Goal: Information Seeking & Learning: Learn about a topic

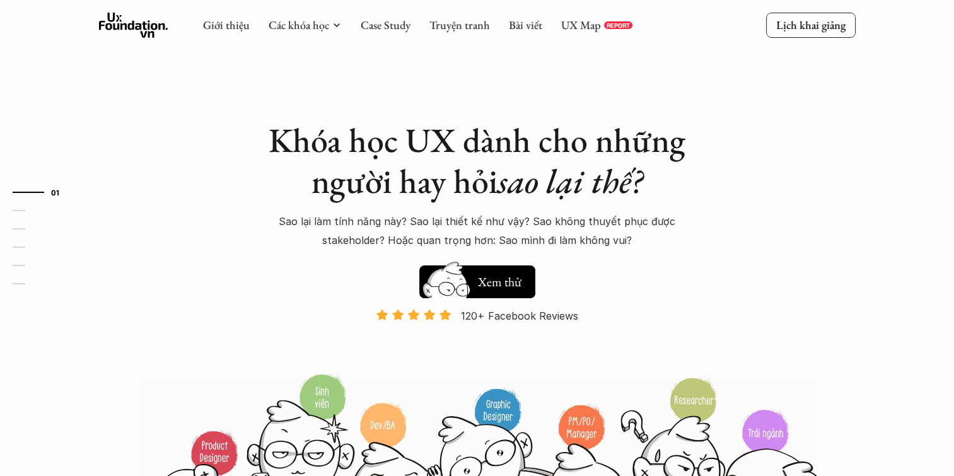
click at [399, 136] on h1 "Khóa học UX dành cho những người hay hỏi sao lại thế?" at bounding box center [477, 161] width 441 height 82
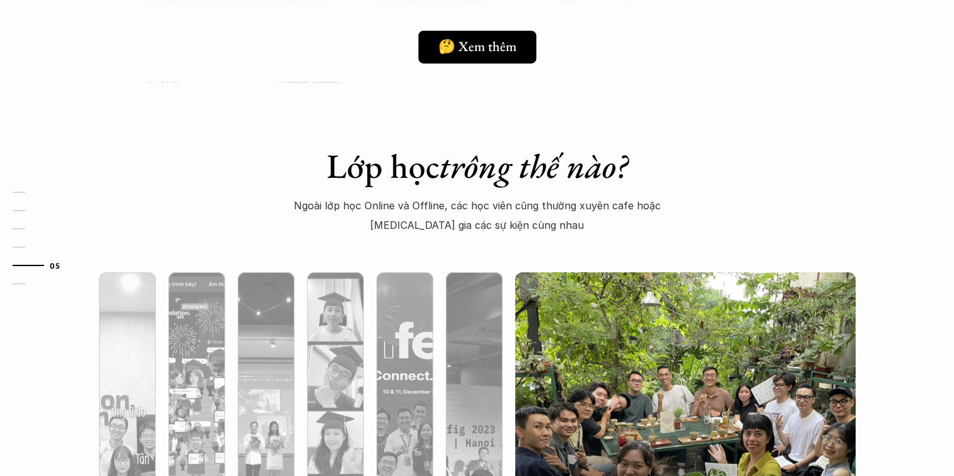
scroll to position [3404, 0]
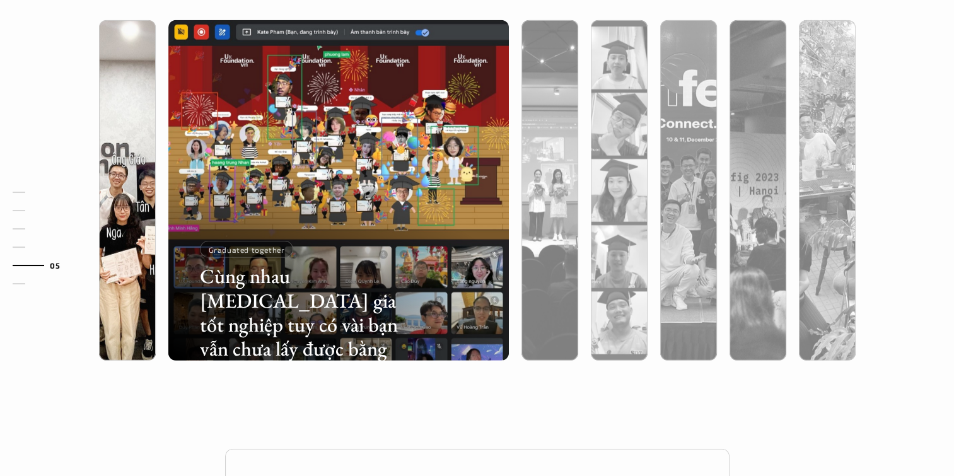
click at [146, 245] on div at bounding box center [231, 286] width 203 height 91
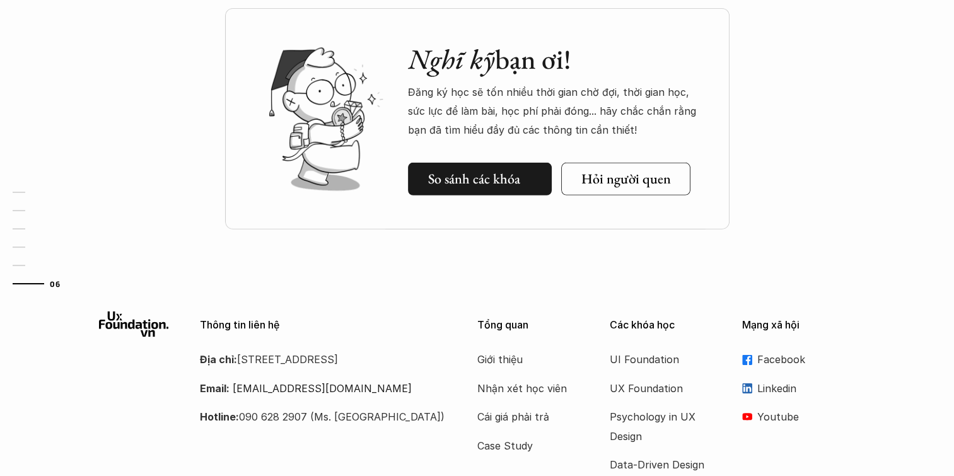
scroll to position [3846, 0]
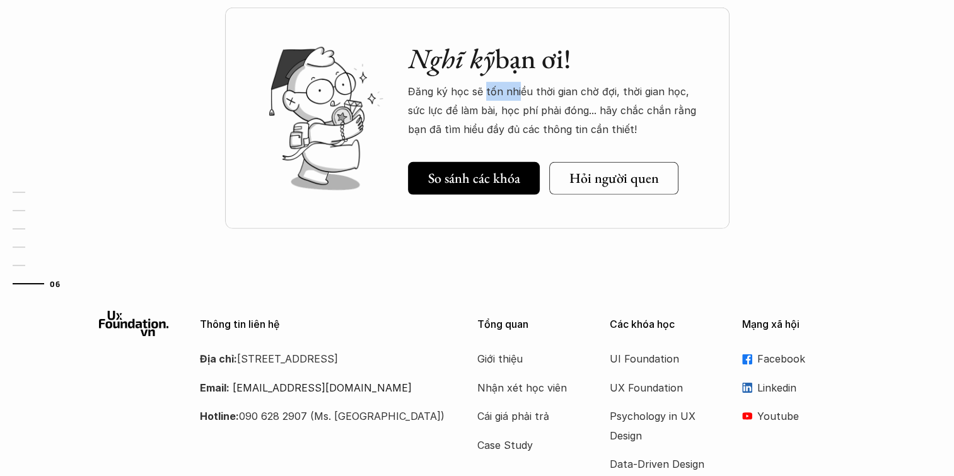
drag, startPoint x: 484, startPoint y: 93, endPoint x: 518, endPoint y: 100, distance: 34.7
click at [518, 100] on p "Đăng ký học sẽ tốn nhiều thời gian chờ đợi, thời gian học, sức lực để làm bài, …" at bounding box center [556, 110] width 296 height 57
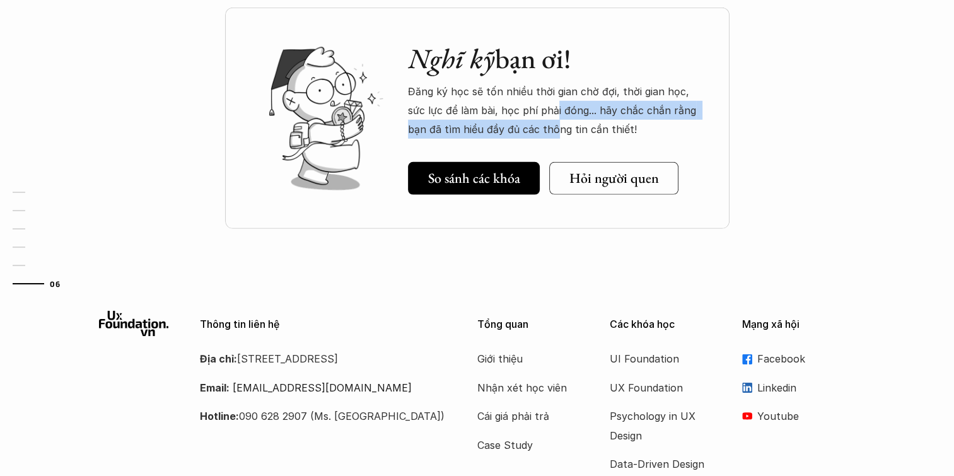
drag, startPoint x: 519, startPoint y: 101, endPoint x: 534, endPoint y: 120, distance: 24.3
click at [534, 120] on p "Đăng ký học sẽ tốn nhiều thời gian chờ đợi, thời gian học, sức lực để làm bài, …" at bounding box center [556, 110] width 296 height 57
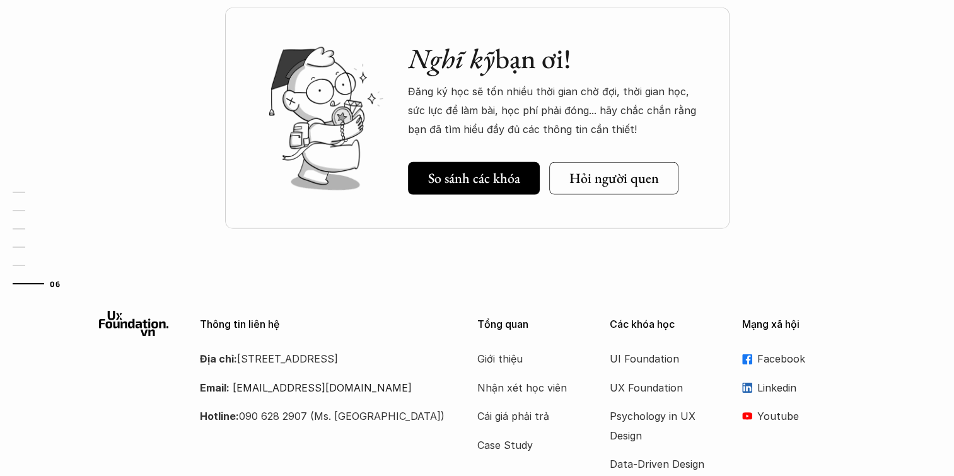
click at [782, 232] on div "Nghĩ kỹ bạn ơi! Đăng ký học sẽ tốn nhiều thời gian chờ đợi, thời gian học, sức …" at bounding box center [477, 150] width 954 height 284
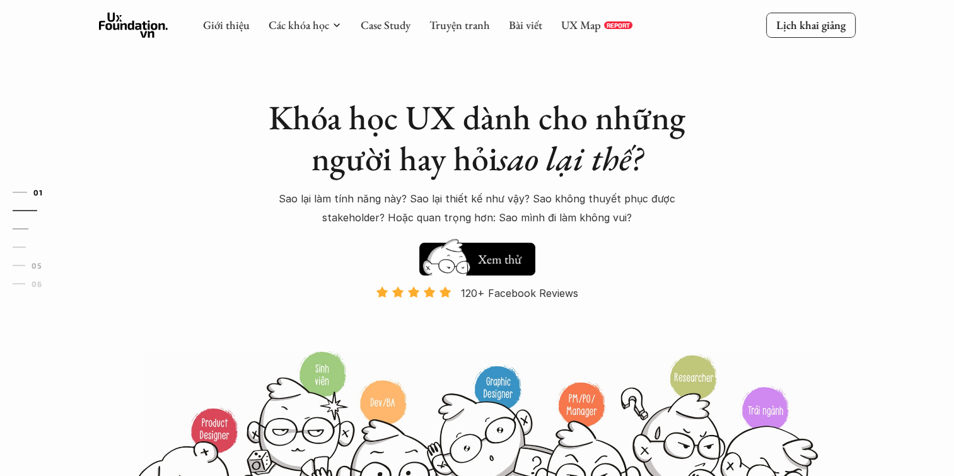
scroll to position [0, 0]
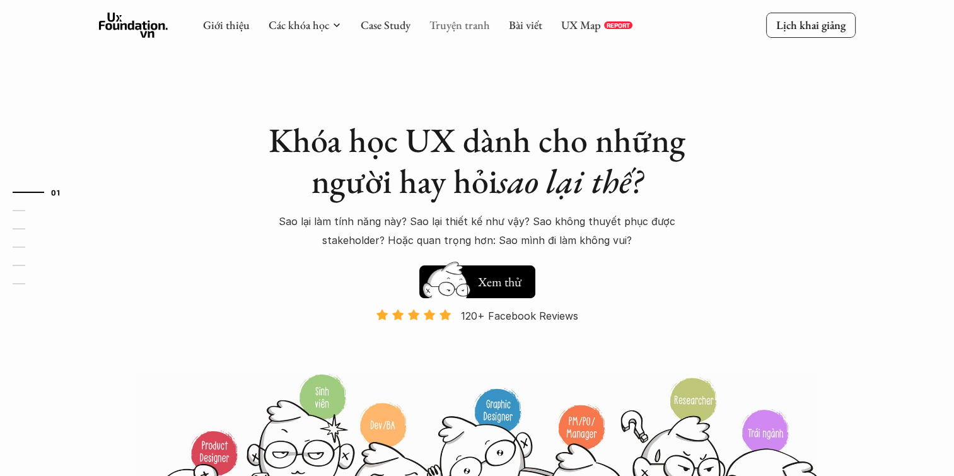
click at [482, 20] on link "Truyện tranh" at bounding box center [459, 25] width 61 height 14
